Goal: Task Accomplishment & Management: Use online tool/utility

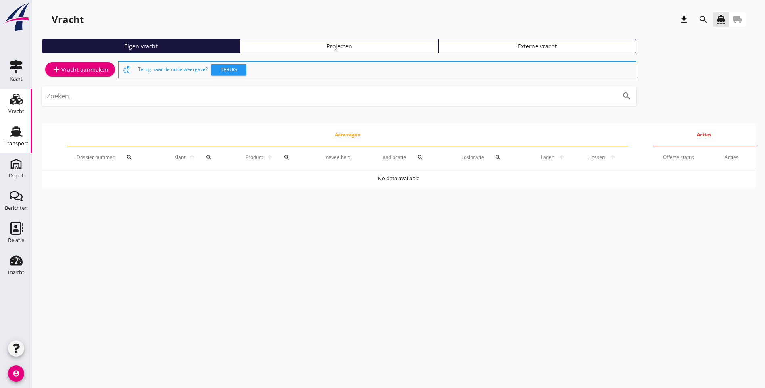
click at [21, 138] on icon "Transport" at bounding box center [16, 131] width 13 height 13
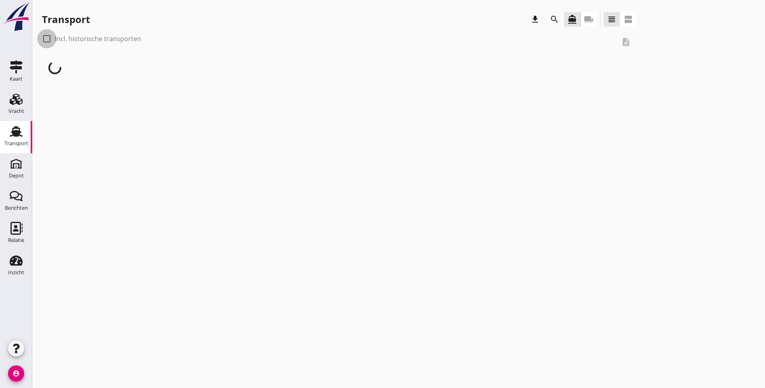
click at [46, 41] on div at bounding box center [47, 39] width 14 height 14
checkbox input "true"
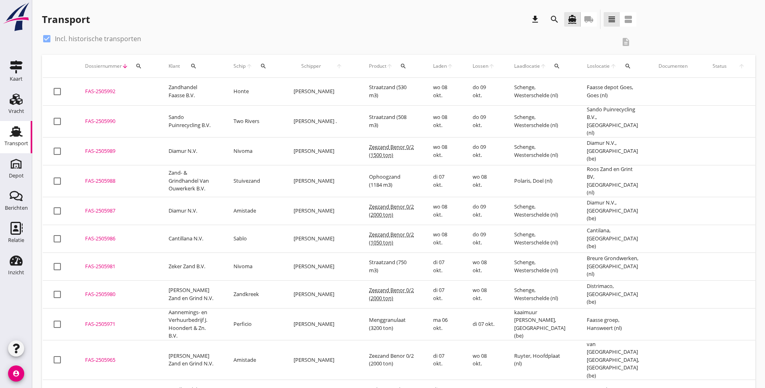
click at [396, 66] on div "search" at bounding box center [403, 66] width 15 height 6
click at [379, 89] on input "Zoeken op product..." at bounding box center [413, 89] width 84 height 13
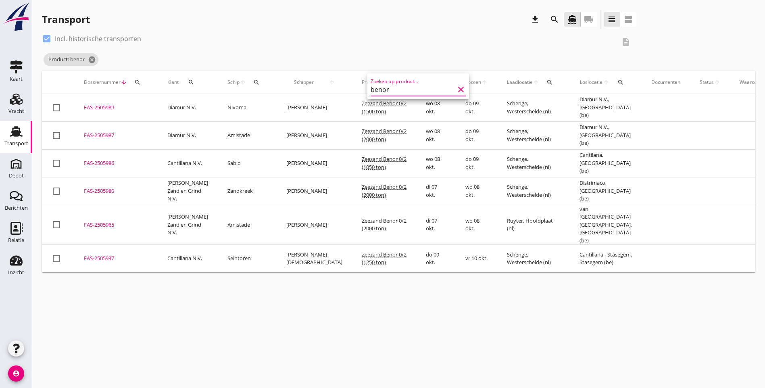
type input "benor"
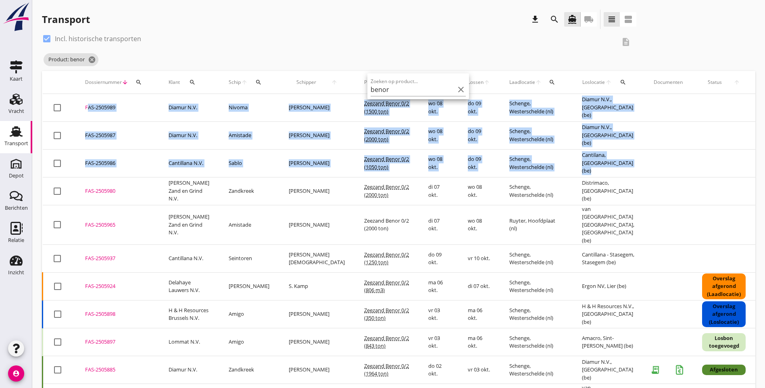
drag, startPoint x: 617, startPoint y: 170, endPoint x: 79, endPoint y: 104, distance: 541.7
click at [79, 104] on tbody "check_box_outline_blank FAS-2505989 upload_file Drop hier uw bestand om het aan…" at bounding box center [450, 392] width 814 height 596
copy tbody "FAS-2505989 upload_file Drop hier uw bestand om het aan het dossier toe te voeg…"
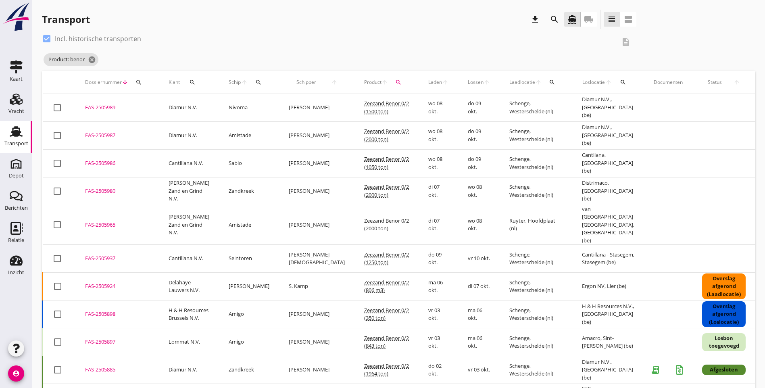
click at [592, 46] on div "check_box Incl. historische transporten description Product: benor cancel" at bounding box center [399, 51] width 714 height 39
click at [92, 61] on icon "cancel" at bounding box center [92, 60] width 8 height 8
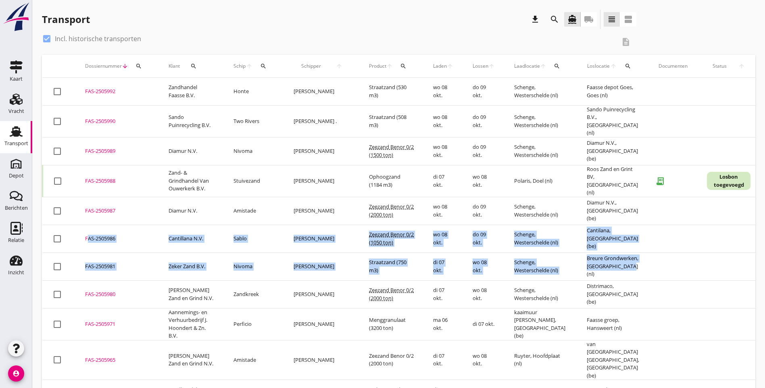
drag, startPoint x: 603, startPoint y: 266, endPoint x: 86, endPoint y: 236, distance: 518.0
click at [86, 236] on tbody "check_box_outline_blank FAS-2505992 upload_file Drop hier uw bestand om het aan…" at bounding box center [452, 376] width 819 height 597
copy tbody "FAS-2505986 upload_file Drop hier uw bestand om het aan het dossier toe te voeg…"
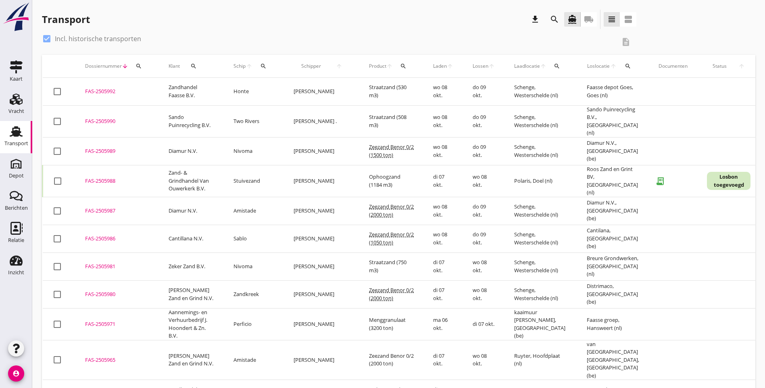
click at [538, 21] on div "Transport download search directions_boat local_shipping view_headline view_age…" at bounding box center [399, 21] width 714 height 23
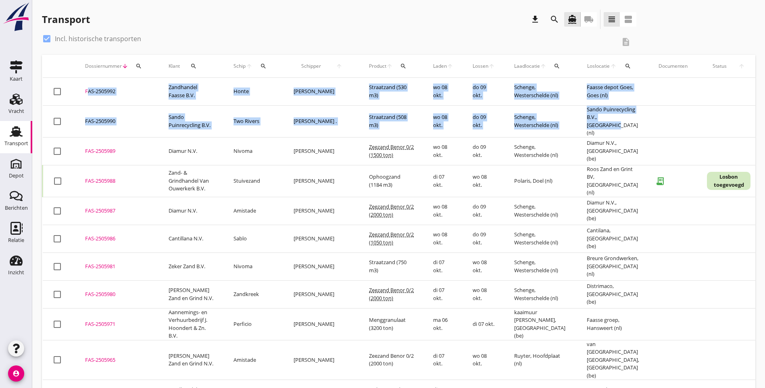
drag, startPoint x: 603, startPoint y: 125, endPoint x: 86, endPoint y: 93, distance: 518.1
click at [86, 93] on tbody "check_box_outline_blank FAS-2505992 upload_file Drop hier uw bestand om het aan…" at bounding box center [452, 376] width 819 height 597
copy tbody "FAS-2505992 upload_file Drop hier uw bestand om het aan het dossier toe te voeg…"
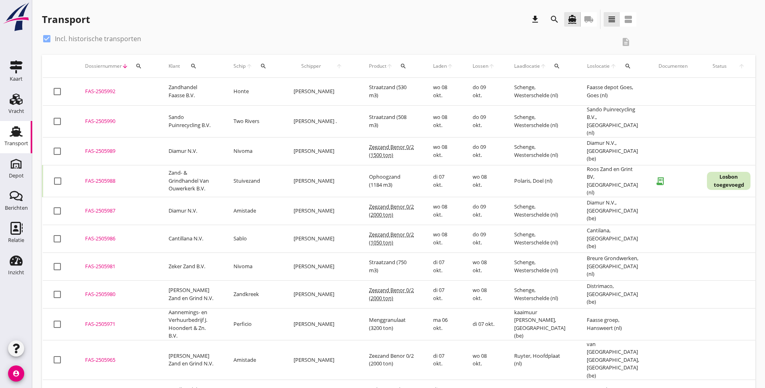
click at [609, 40] on div "check_box Incl. historische transporten description" at bounding box center [399, 43] width 714 height 23
click at [45, 39] on div at bounding box center [47, 39] width 14 height 14
checkbox input "false"
